Goal: Information Seeking & Learning: Learn about a topic

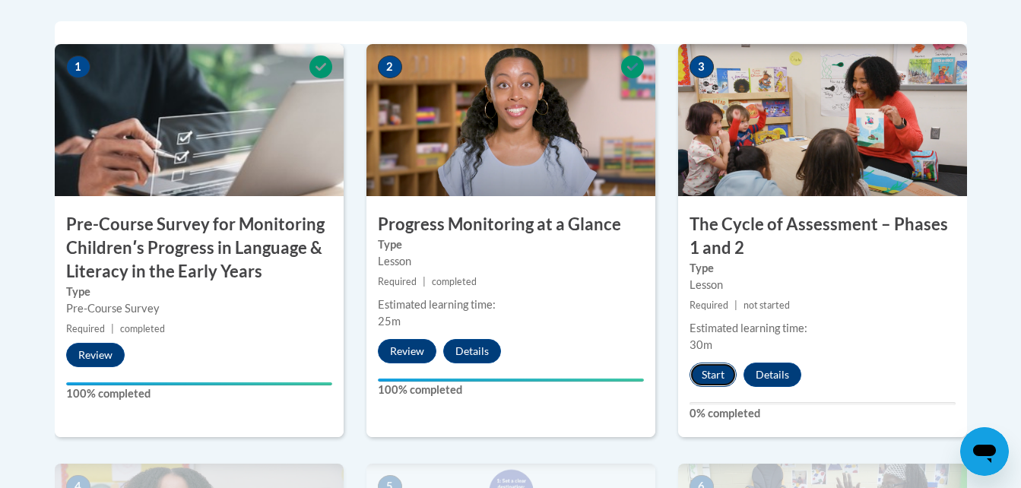
click at [707, 376] on button "Start" at bounding box center [713, 375] width 47 height 24
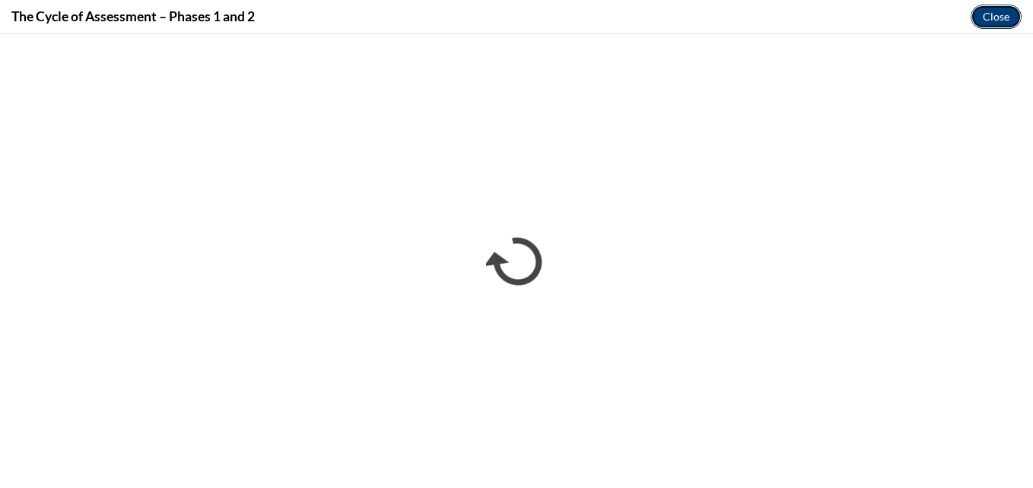
click at [1018, 14] on button "Close" at bounding box center [995, 17] width 51 height 24
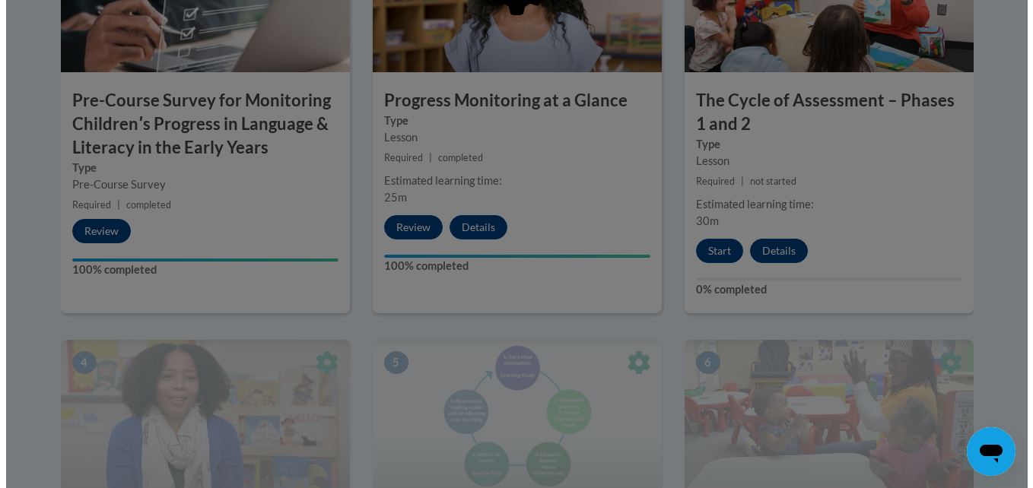
scroll to position [650, 0]
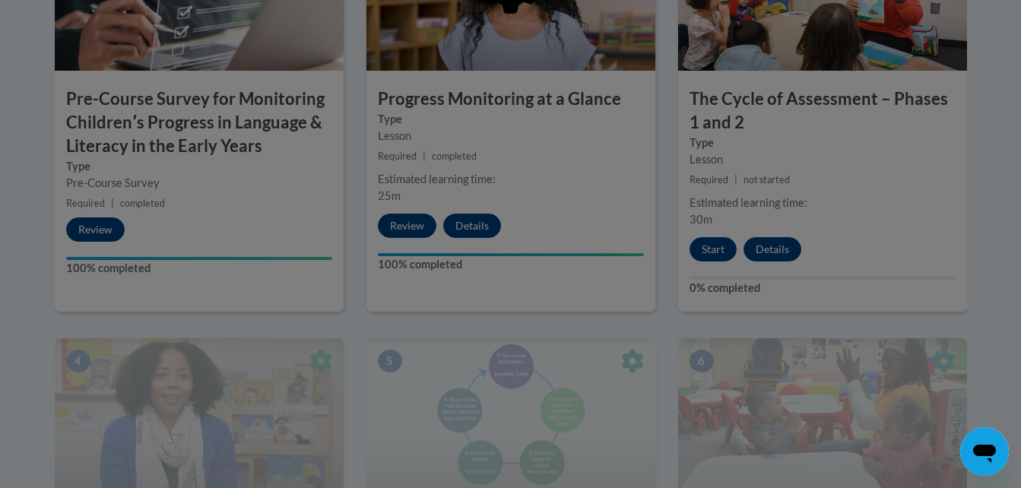
click at [716, 257] on div at bounding box center [510, 244] width 1021 height 488
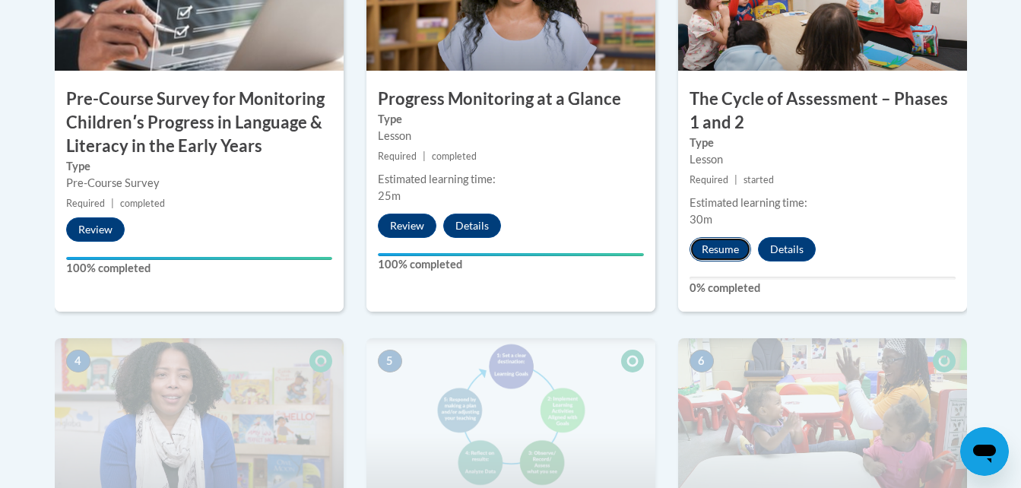
click at [728, 243] on button "Resume" at bounding box center [721, 249] width 62 height 24
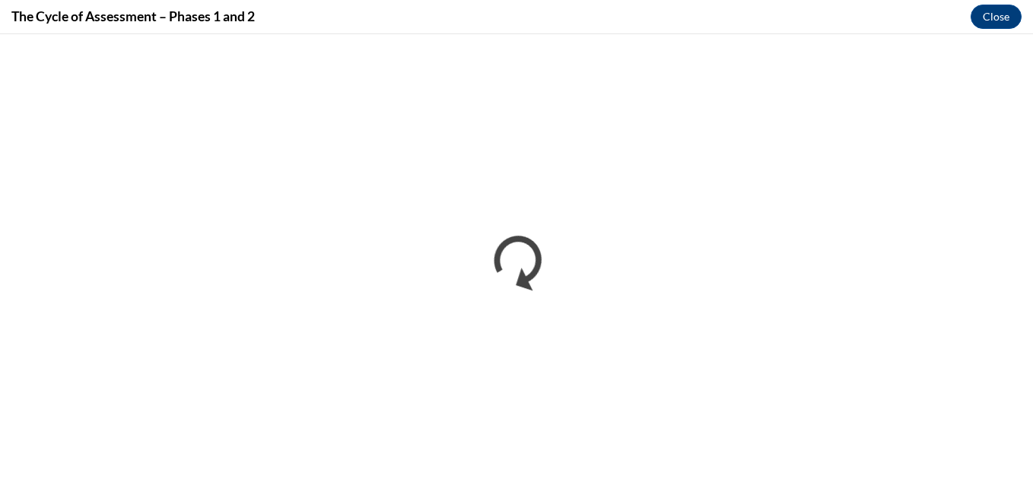
scroll to position [0, 0]
